Goal: Find specific page/section: Find specific page/section

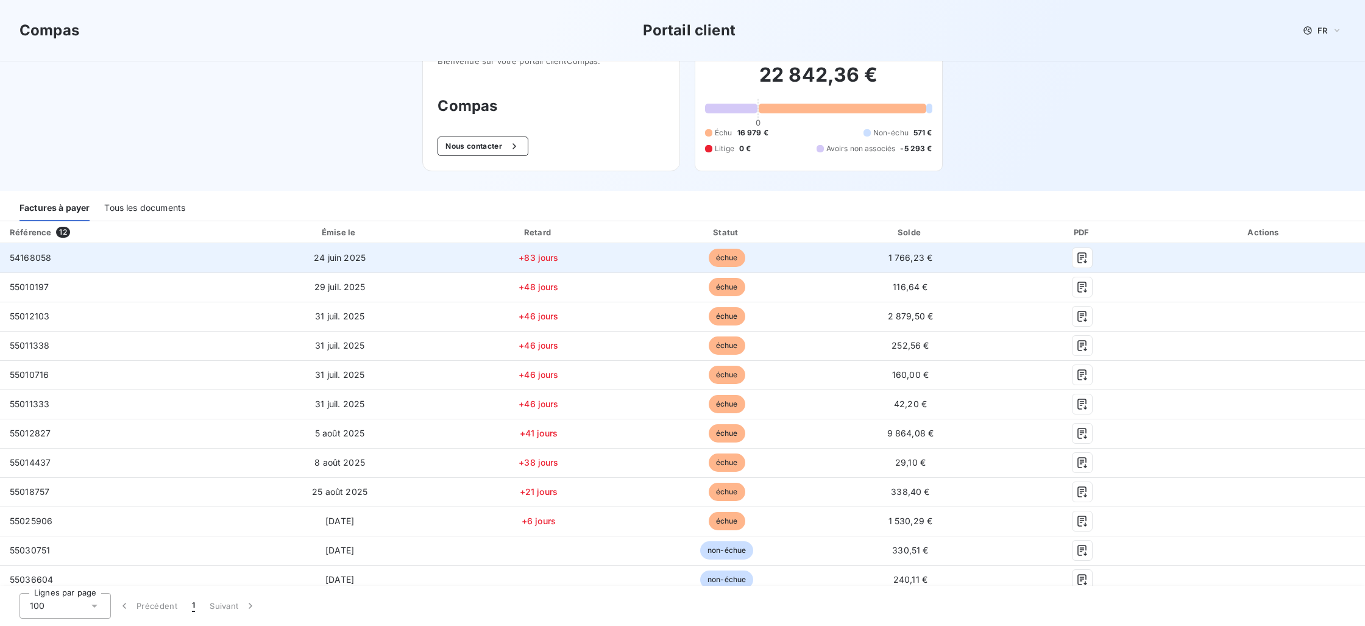
scroll to position [37, 0]
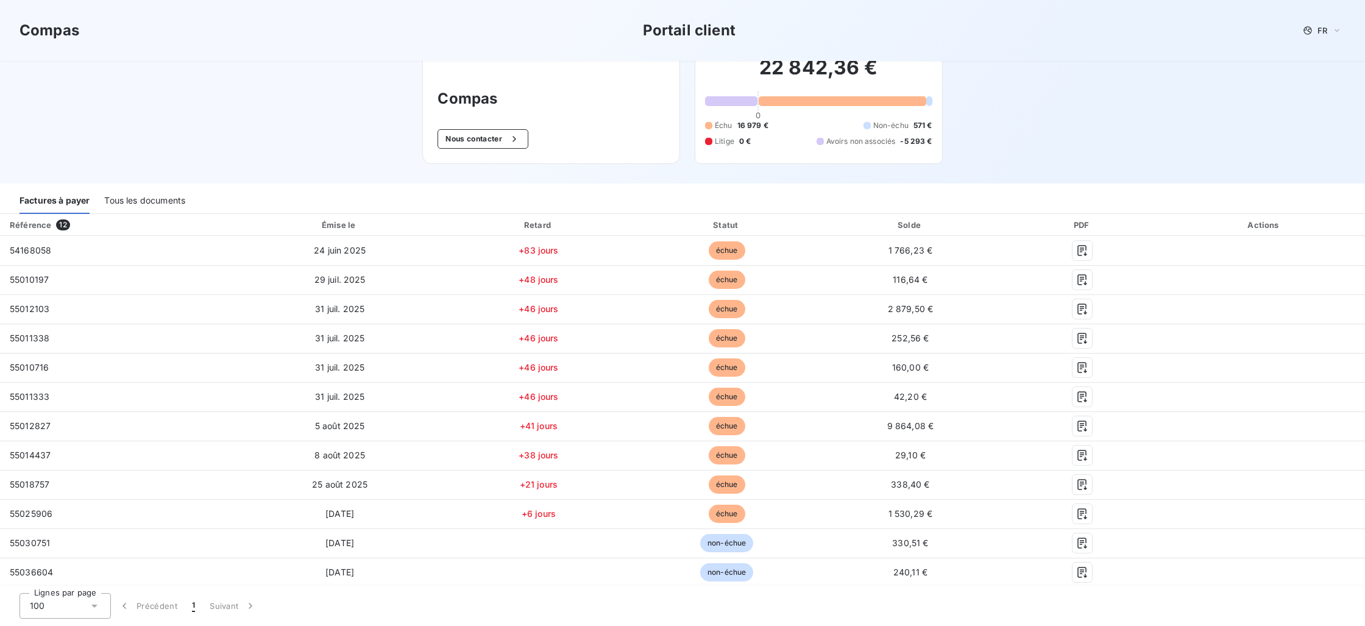
click at [175, 203] on div "Tous les documents" at bounding box center [144, 201] width 81 height 26
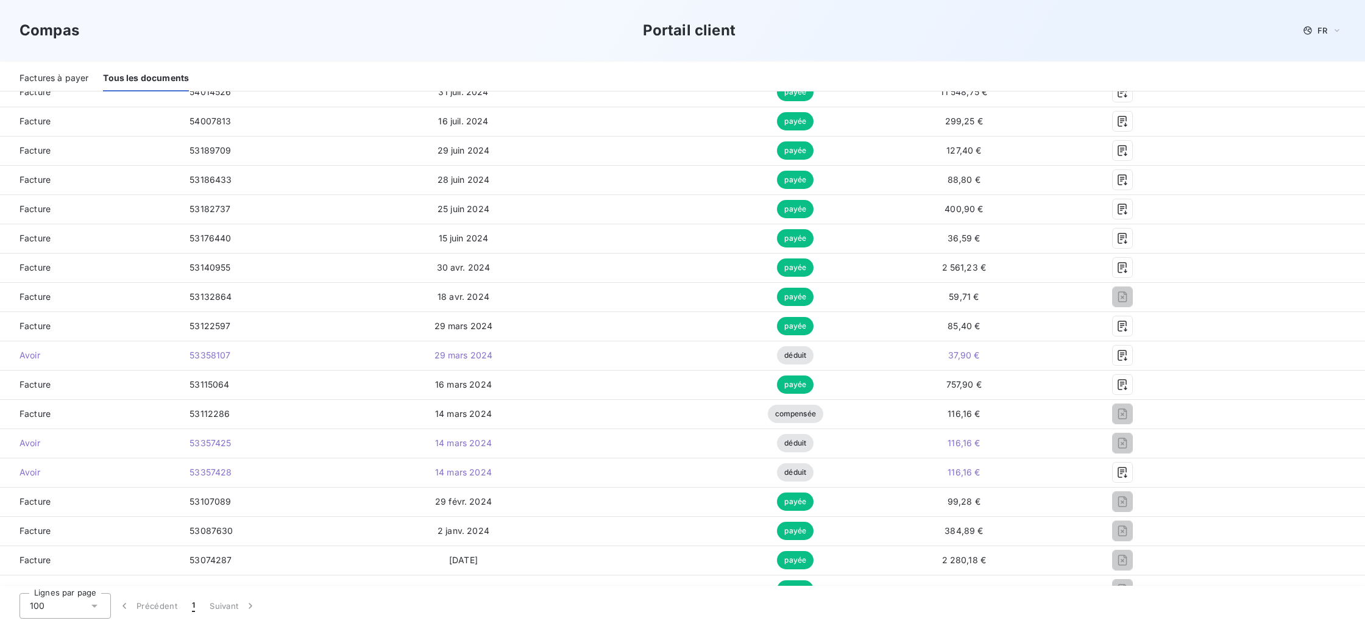
scroll to position [1430, 0]
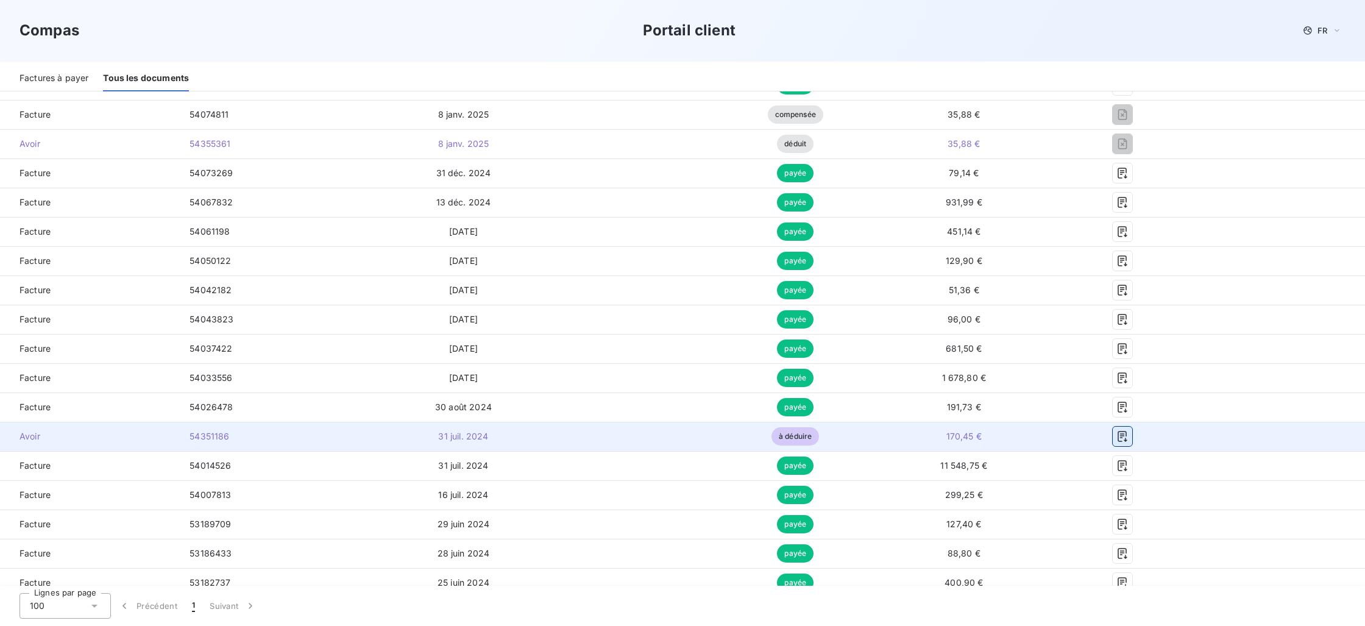
click at [1119, 432] on icon "button" at bounding box center [1122, 436] width 12 height 12
click at [1123, 433] on icon "button" at bounding box center [1122, 436] width 12 height 12
click at [433, 440] on td "31 juil. 2024" at bounding box center [464, 436] width 178 height 29
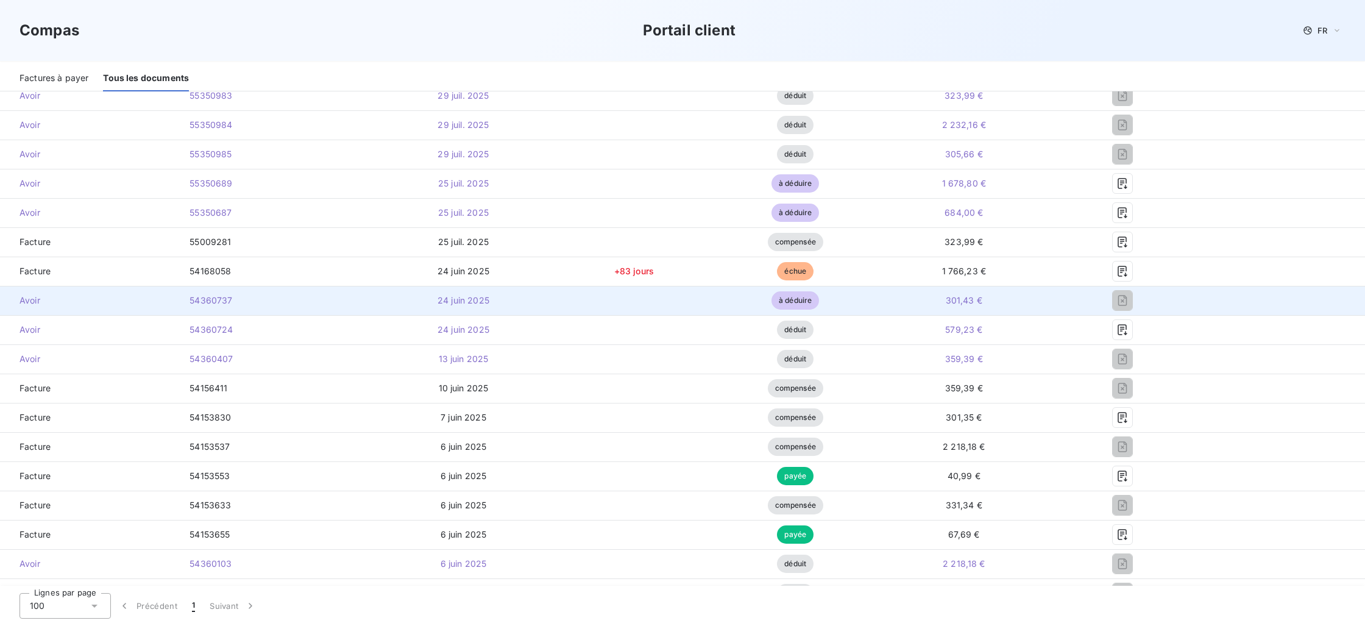
scroll to position [659, 0]
drag, startPoint x: 240, startPoint y: 299, endPoint x: 187, endPoint y: 300, distance: 53.0
click at [187, 300] on td "54360737" at bounding box center [277, 300] width 194 height 29
copy span "54360737"
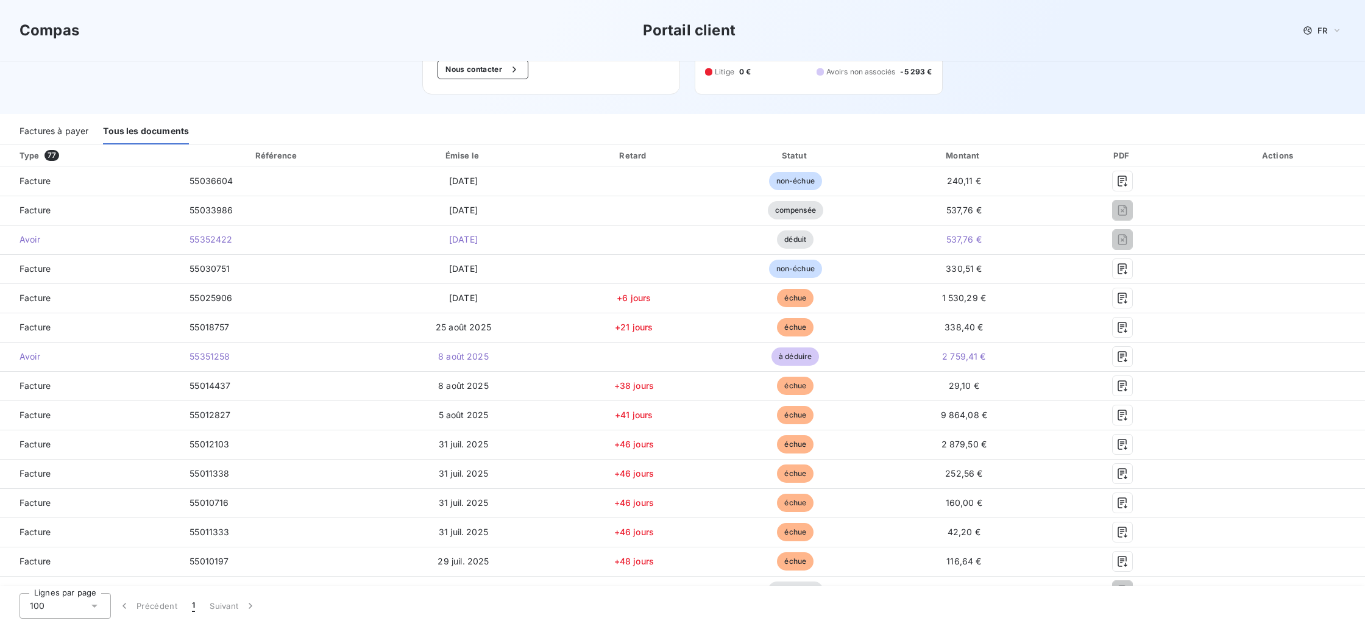
scroll to position [101, 0]
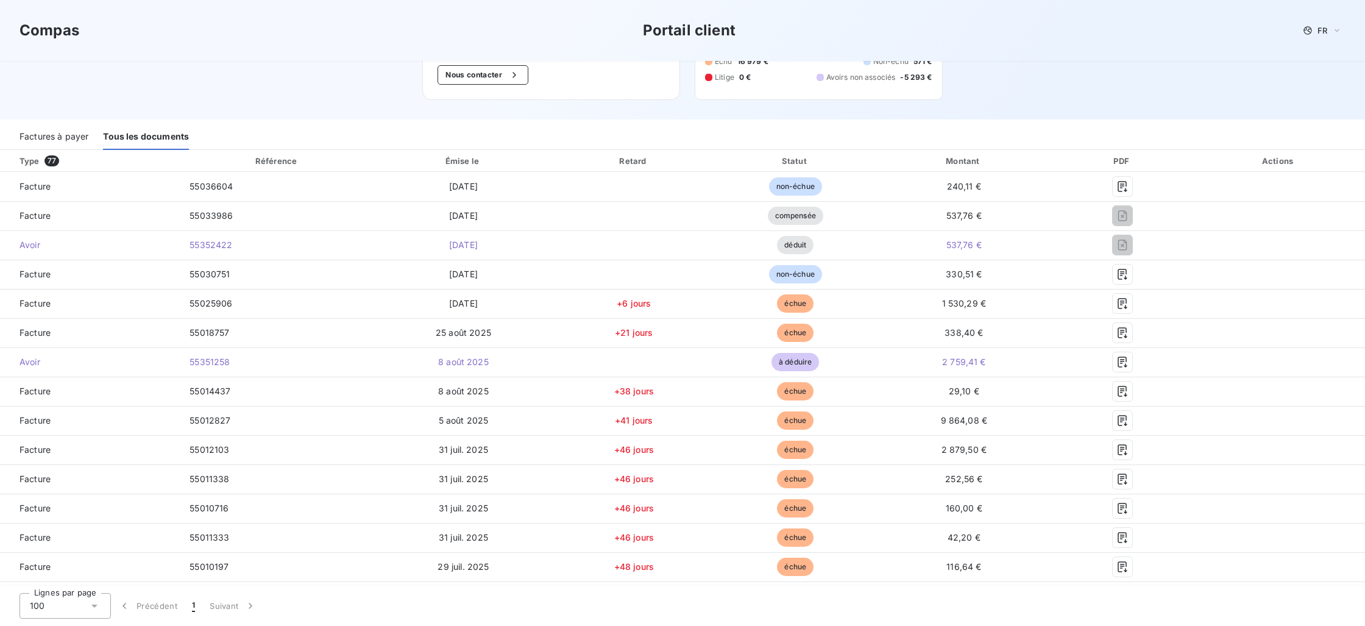
click at [74, 132] on div "Factures à payer" at bounding box center [53, 137] width 69 height 26
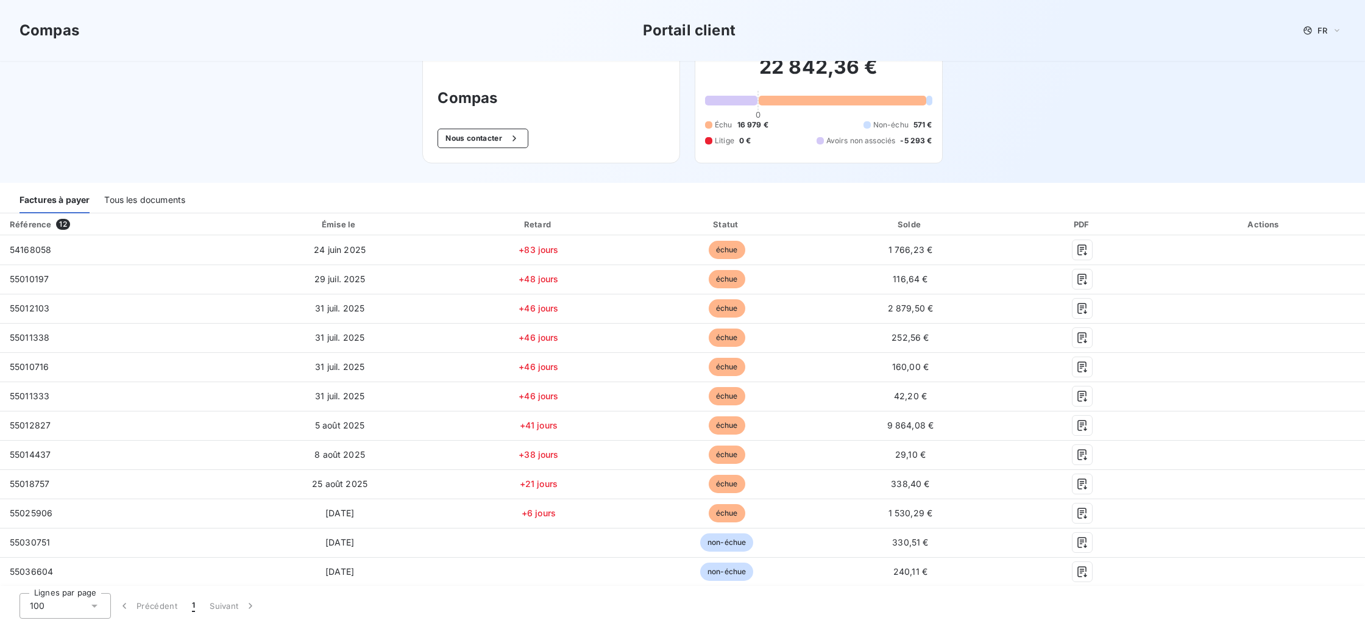
scroll to position [37, 0]
